Goal: Task Accomplishment & Management: Use online tool/utility

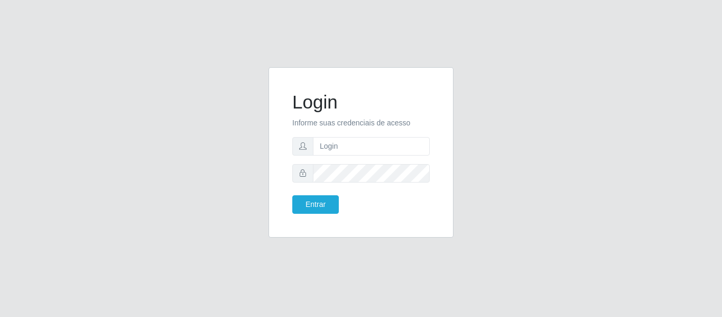
click at [676, 199] on div "Login Informe suas credenciais de acesso Entrar" at bounding box center [361, 158] width 722 height 317
click at [386, 148] on input "text" at bounding box center [371, 146] width 117 height 19
type input "[EMAIL_ADDRESS][DOMAIN_NAME]"
click at [309, 208] on button "Entrar" at bounding box center [315, 204] width 47 height 19
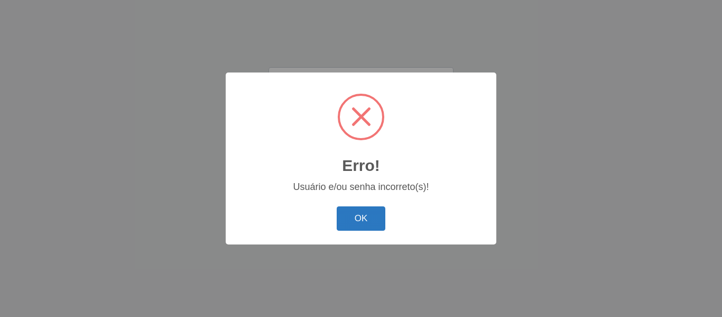
click at [369, 224] on button "OK" at bounding box center [361, 218] width 49 height 25
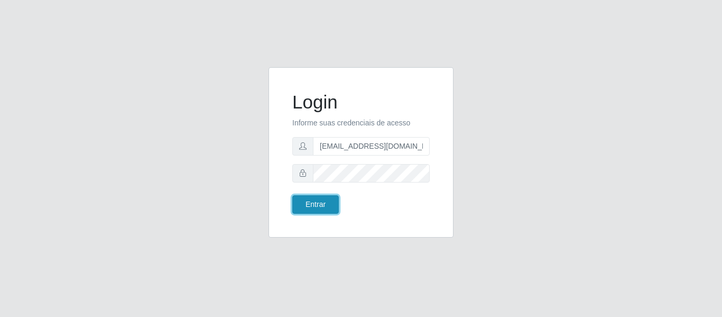
click at [333, 205] on button "Entrar" at bounding box center [315, 204] width 47 height 19
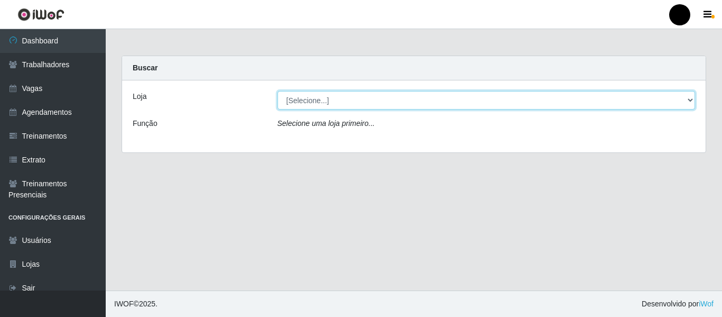
click at [688, 102] on select "[Selecione...] SuperFácil Atacado - Emaús SuperFácil Atacado - Rodoviária Super…" at bounding box center [487, 100] width 418 height 19
select select "408"
click at [278, 91] on select "[Selecione...] SuperFácil Atacado - Emaús SuperFácil Atacado - Rodoviária Super…" at bounding box center [487, 100] width 418 height 19
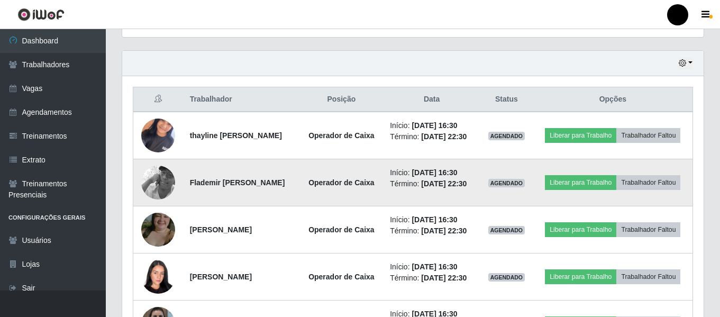
scroll to position [370, 0]
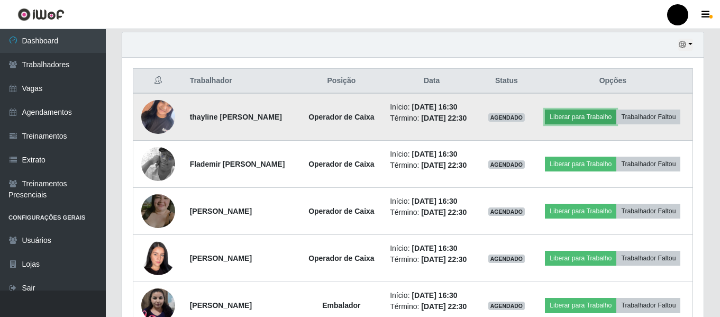
click at [565, 115] on button "Liberar para Trabalho" at bounding box center [580, 116] width 71 height 15
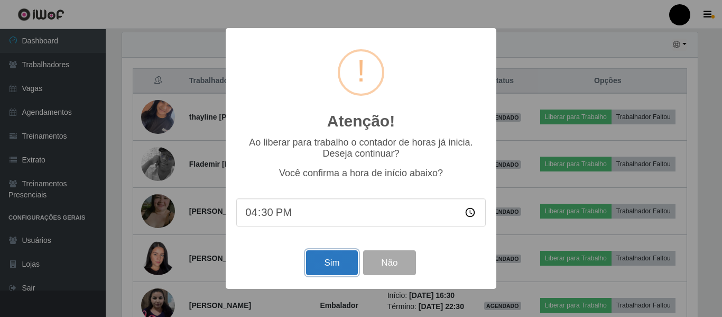
click at [341, 271] on button "Sim" at bounding box center [331, 262] width 51 height 25
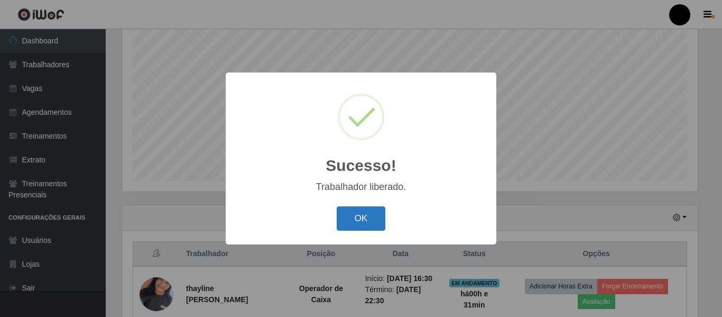
click at [368, 222] on button "OK" at bounding box center [361, 218] width 49 height 25
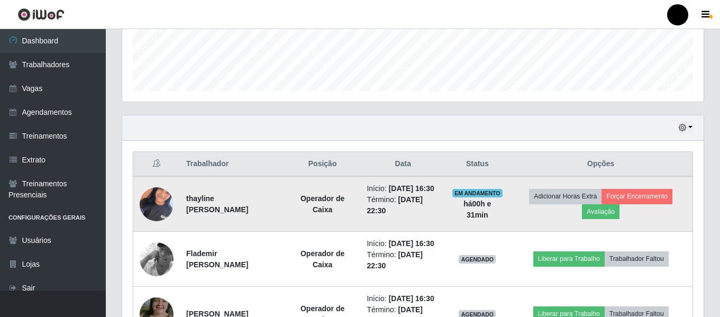
scroll to position [356, 0]
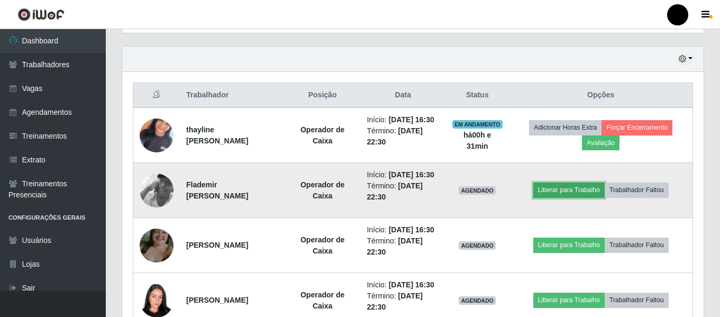
click at [553, 197] on button "Liberar para Trabalho" at bounding box center [568, 189] width 71 height 15
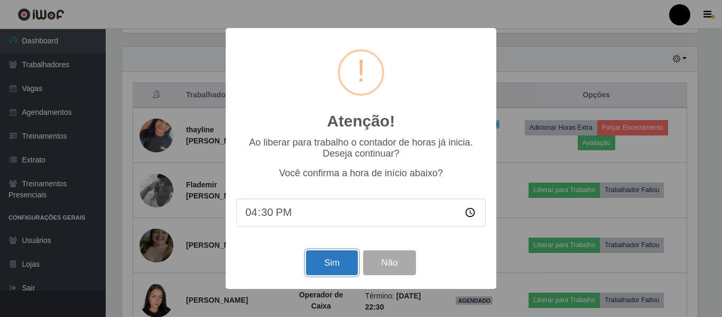
click at [351, 267] on button "Sim" at bounding box center [331, 262] width 51 height 25
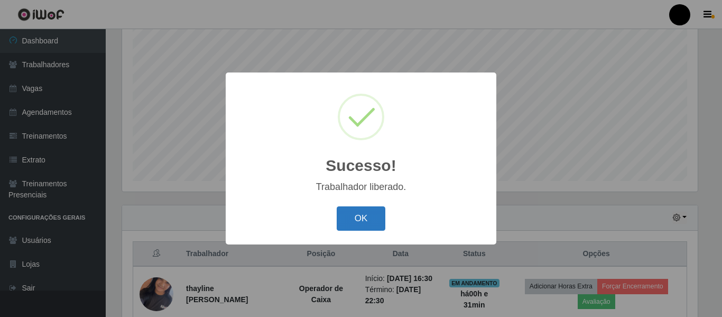
click at [360, 218] on button "OK" at bounding box center [361, 218] width 49 height 25
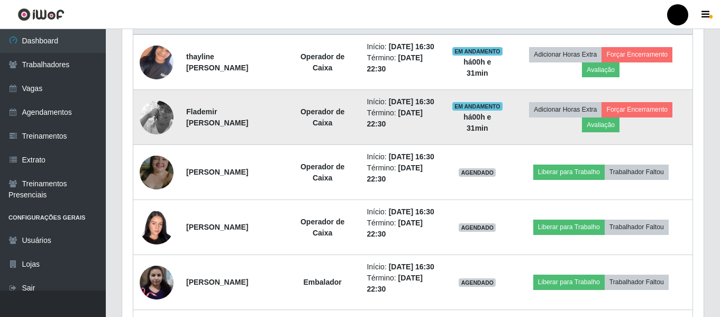
scroll to position [462, 0]
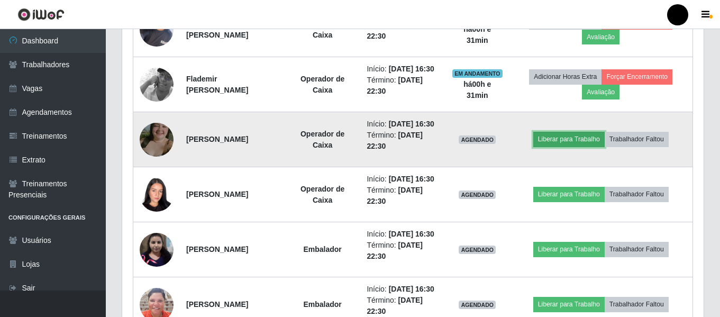
click at [555, 146] on button "Liberar para Trabalho" at bounding box center [568, 139] width 71 height 15
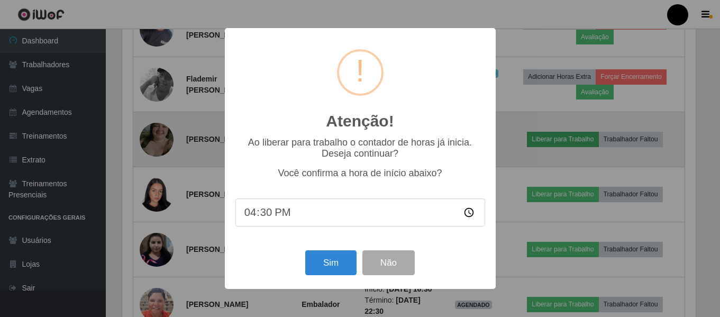
scroll to position [219, 576]
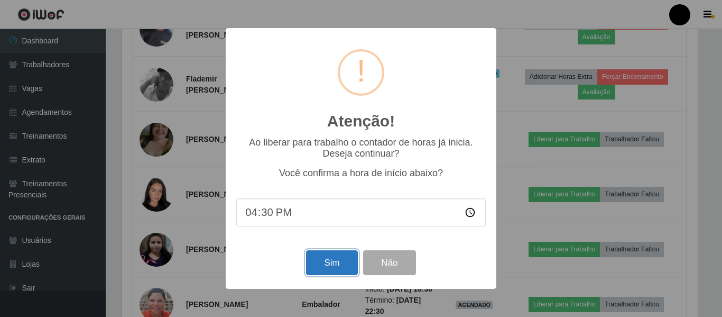
click at [332, 259] on button "Sim" at bounding box center [331, 262] width 51 height 25
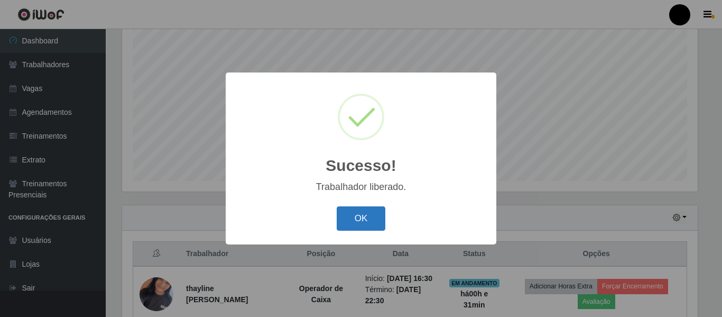
click at [361, 224] on button "OK" at bounding box center [361, 218] width 49 height 25
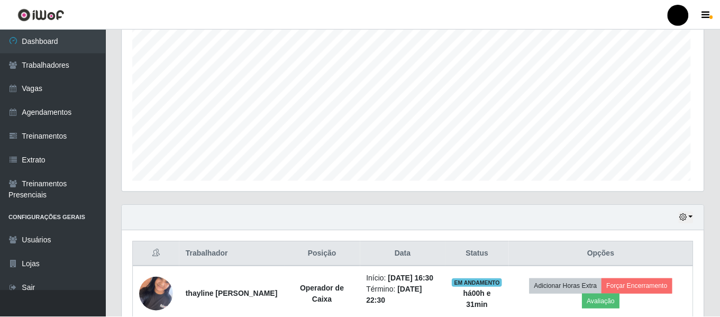
scroll to position [0, 0]
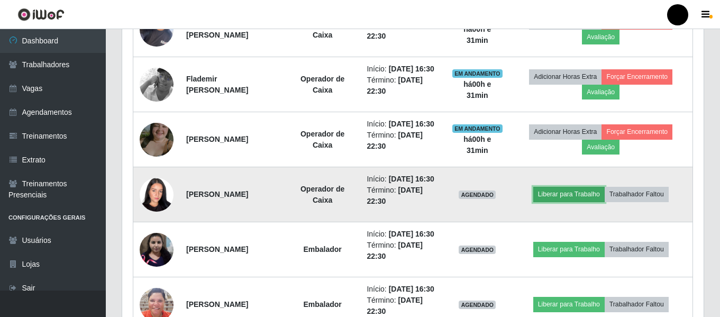
click at [549, 201] on button "Liberar para Trabalho" at bounding box center [568, 194] width 71 height 15
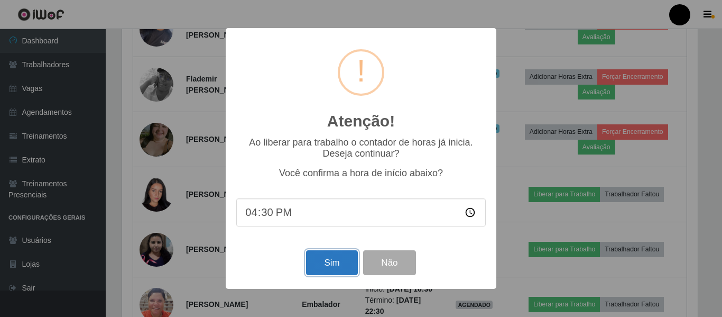
click at [319, 269] on button "Sim" at bounding box center [331, 262] width 51 height 25
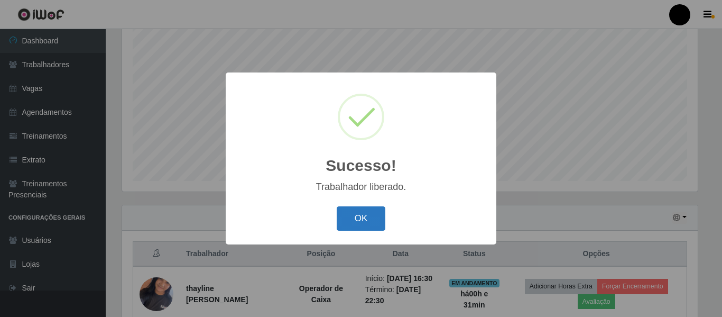
click at [354, 218] on button "OK" at bounding box center [361, 218] width 49 height 25
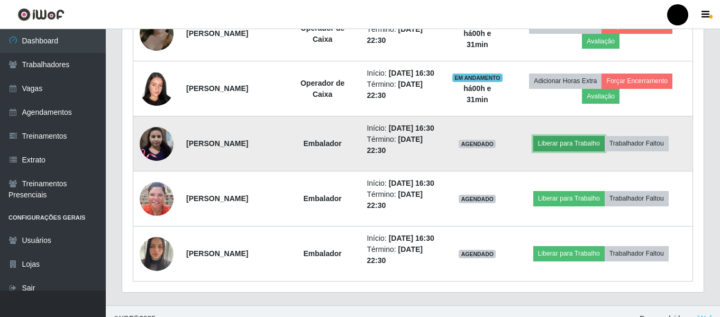
click at [587, 151] on button "Liberar para Trabalho" at bounding box center [568, 143] width 71 height 15
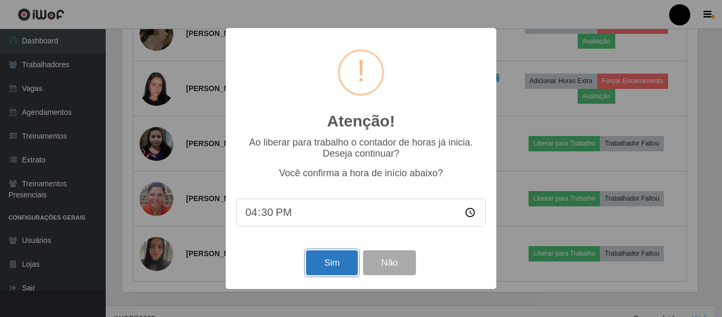
click at [346, 268] on button "Sim" at bounding box center [331, 262] width 51 height 25
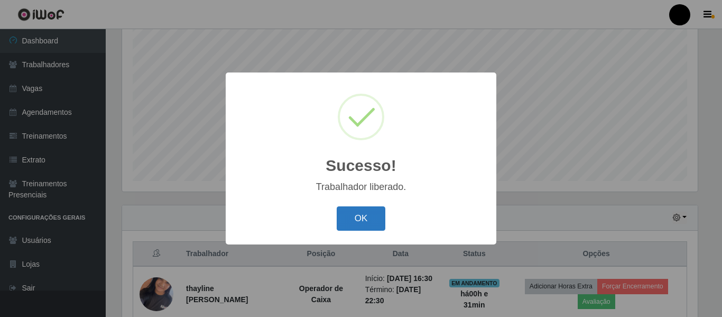
click at [357, 227] on button "OK" at bounding box center [361, 218] width 49 height 25
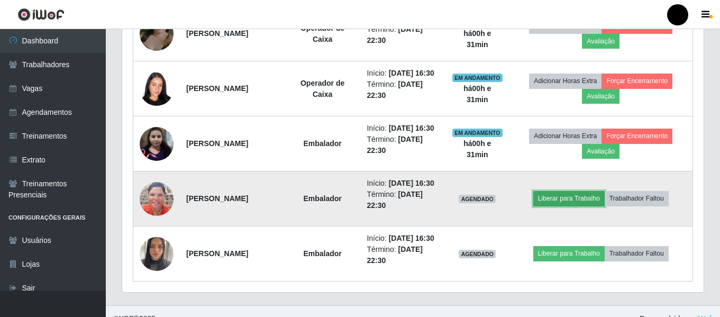
click at [564, 206] on button "Liberar para Trabalho" at bounding box center [568, 198] width 71 height 15
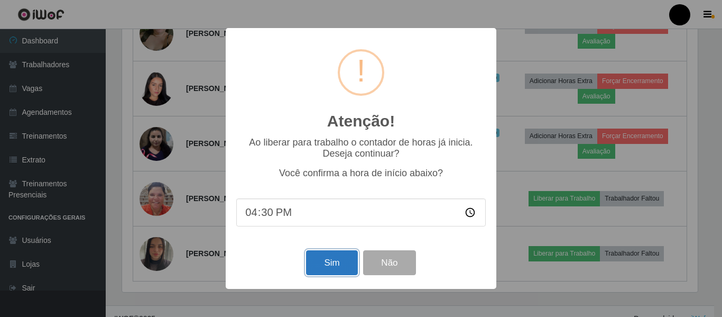
click at [346, 262] on button "Sim" at bounding box center [331, 262] width 51 height 25
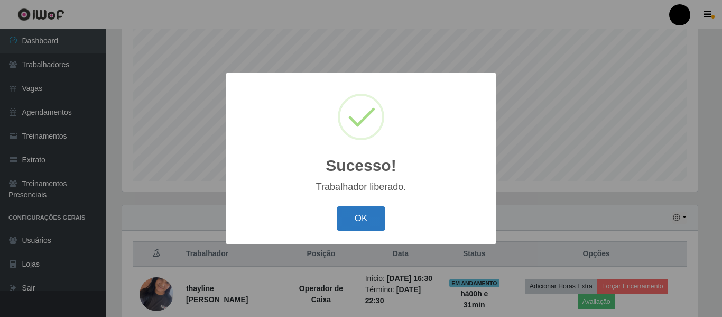
click at [375, 224] on button "OK" at bounding box center [361, 218] width 49 height 25
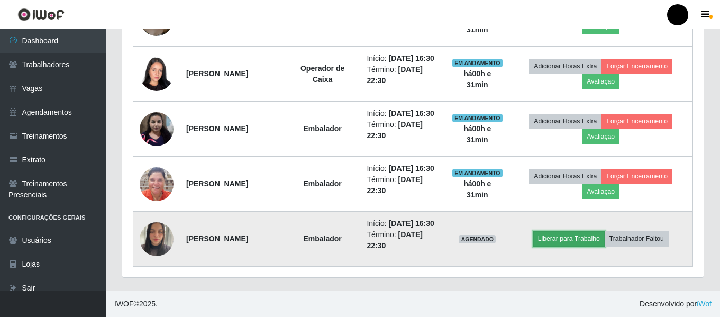
click at [569, 246] on button "Liberar para Trabalho" at bounding box center [568, 238] width 71 height 15
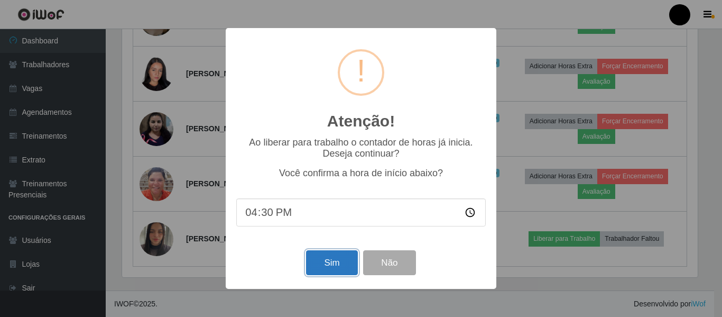
click at [310, 263] on button "Sim" at bounding box center [331, 262] width 51 height 25
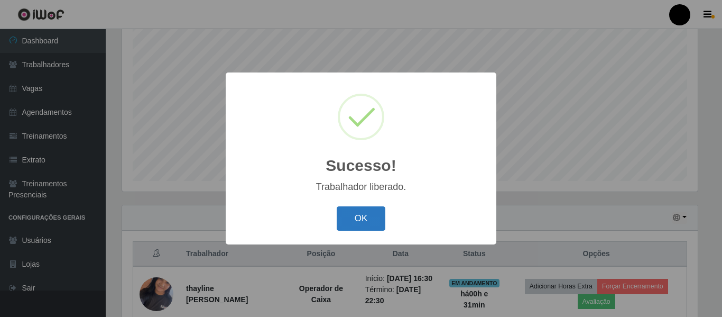
click at [378, 228] on button "OK" at bounding box center [361, 218] width 49 height 25
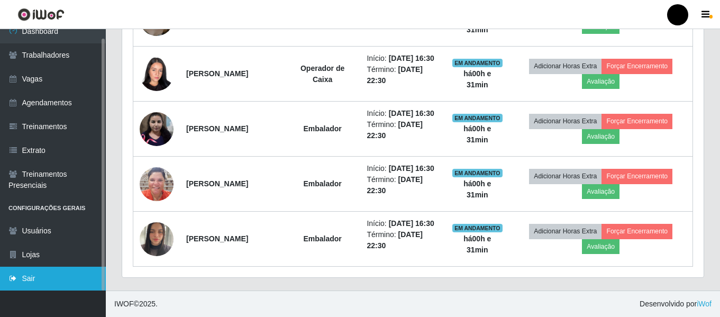
click at [62, 268] on link "Sair" at bounding box center [53, 279] width 106 height 24
